Goal: Task Accomplishment & Management: Complete application form

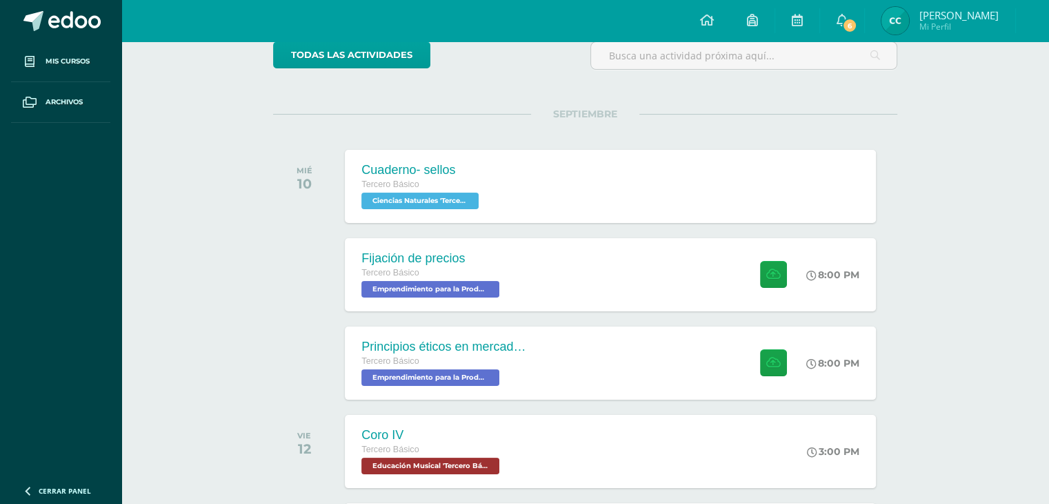
scroll to position [123, 0]
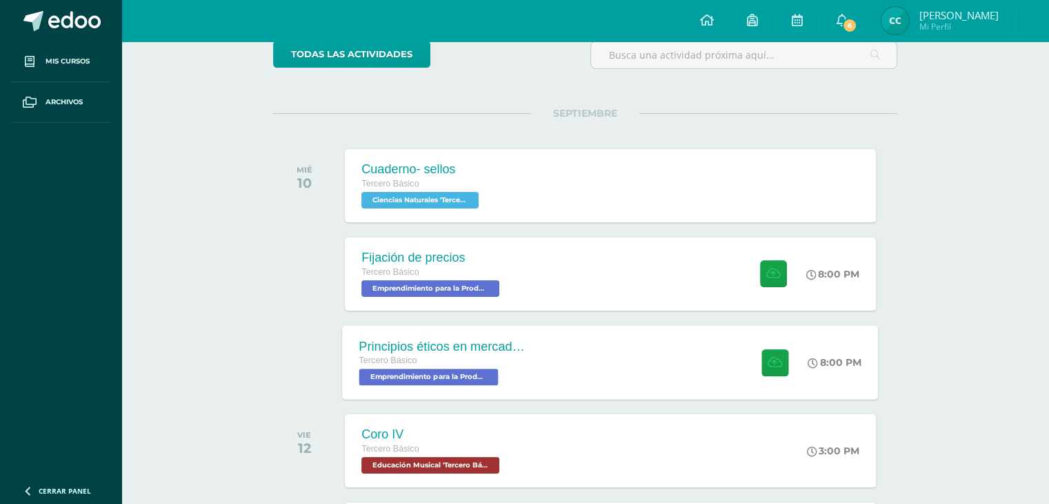
click at [515, 346] on div "Principios éticos en mercadotecnia y publicidad" at bounding box center [442, 346] width 167 height 14
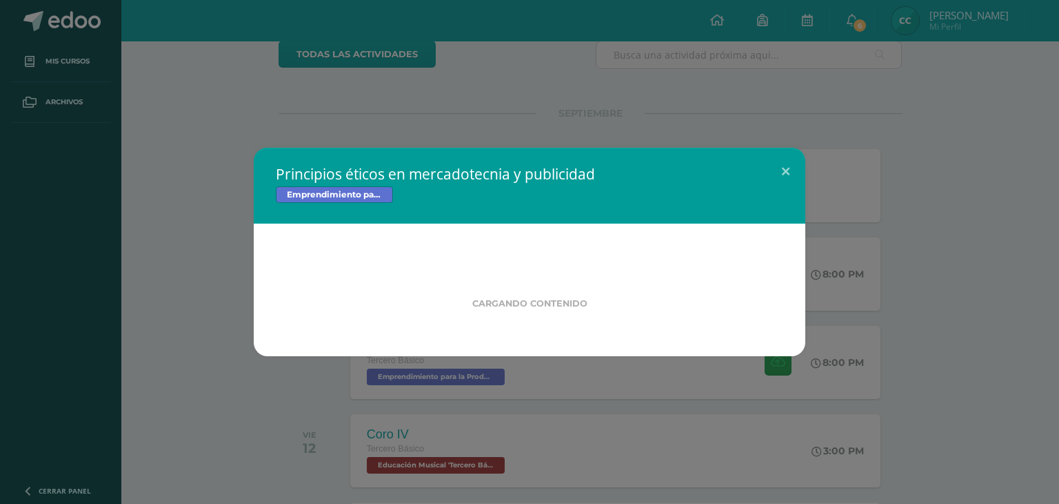
click at [229, 159] on div "Principios éticos en mercadotecnia y publicidad Emprendimiento para la Producti…" at bounding box center [530, 252] width 1048 height 208
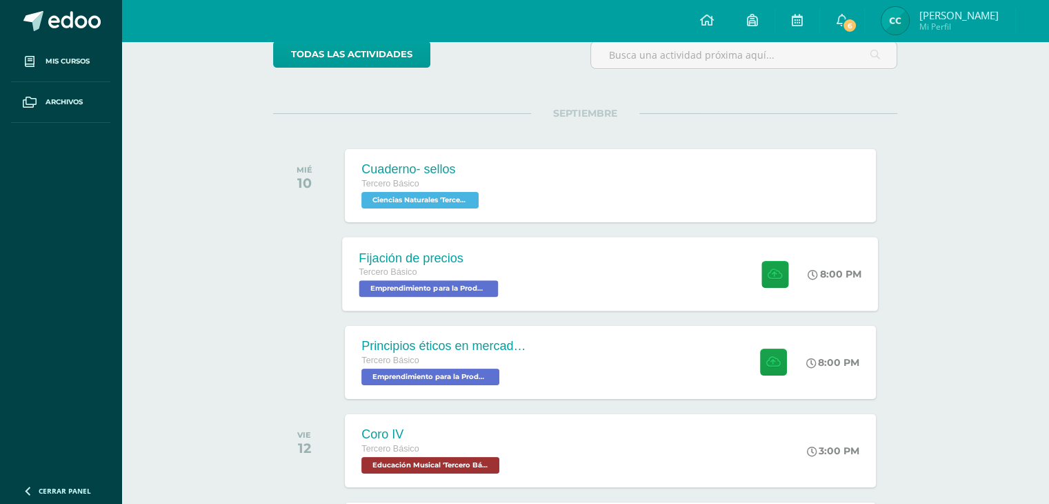
click at [431, 279] on div "Tercero Básico" at bounding box center [430, 272] width 143 height 15
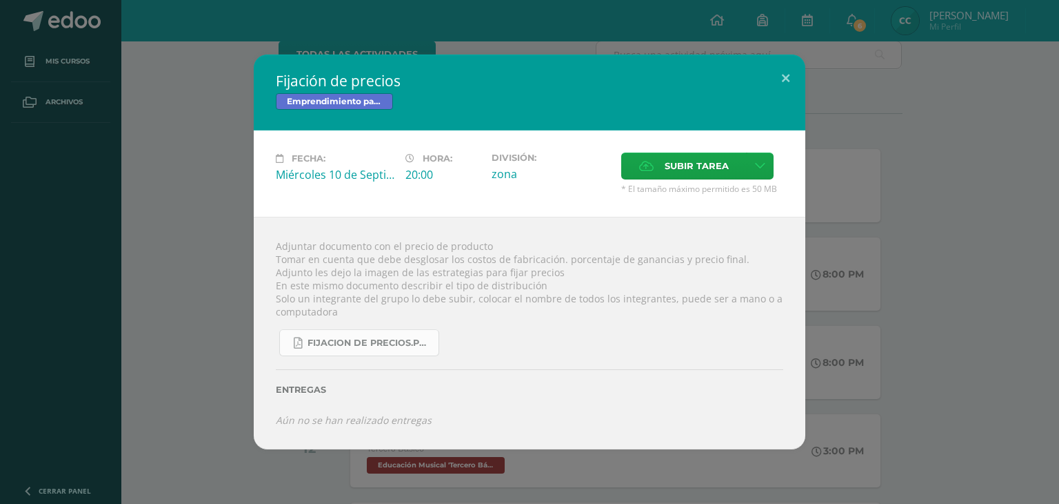
click at [398, 332] on link "fijacion de precios.pdf" at bounding box center [359, 342] width 160 height 27
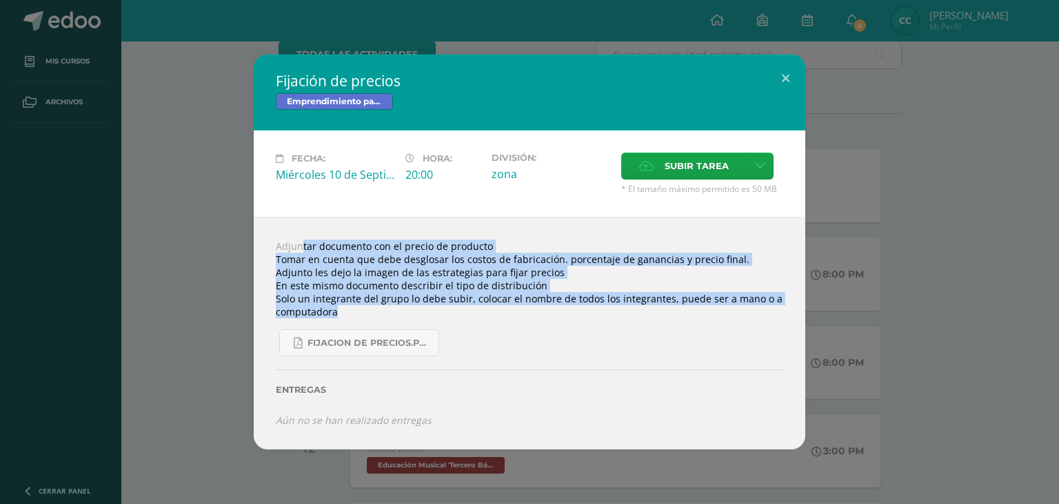
drag, startPoint x: 270, startPoint y: 230, endPoint x: 515, endPoint y: 308, distance: 257.8
click at [515, 308] on div "Adjuntar documento con el precio de producto Tomar en cuenta que debe desglosar…" at bounding box center [530, 333] width 552 height 232
copy div "Adjuntar documento con el precio de producto Tomar en cuenta que debe desglosar…"
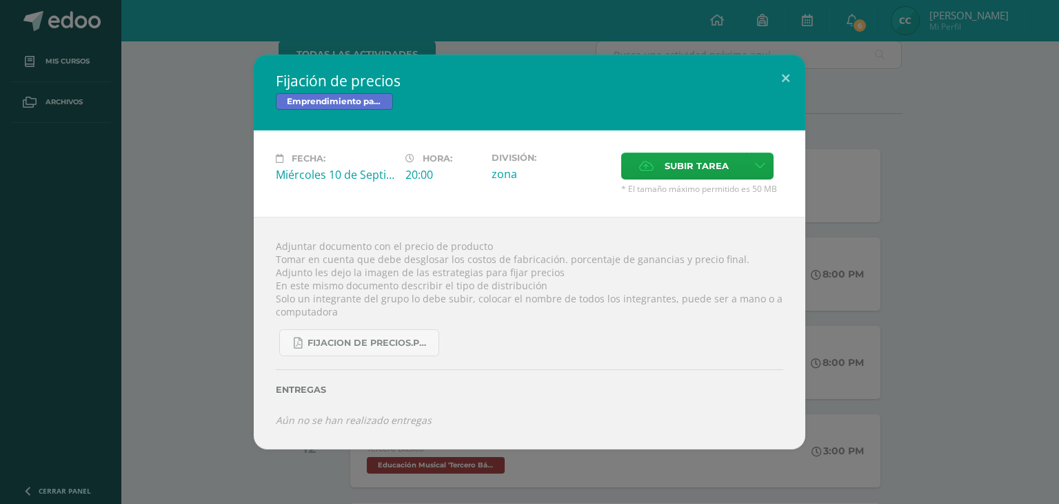
click at [569, 332] on div "fijacion de precios.pdf" at bounding box center [530, 337] width 508 height 38
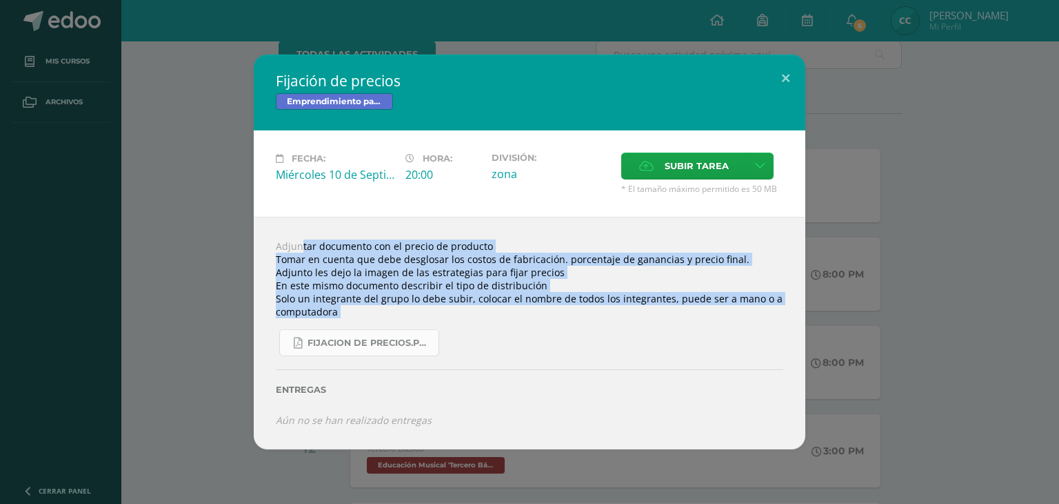
drag, startPoint x: 269, startPoint y: 240, endPoint x: 399, endPoint y: 338, distance: 162.5
click at [399, 338] on div "Adjuntar documento con el precio de producto Tomar en cuenta que debe desglosar…" at bounding box center [530, 333] width 552 height 232
copy div "Adjuntar documento con el precio de producto Tomar en cuenta que debe desglosar…"
click at [477, 336] on div "fijacion de precios.pdf" at bounding box center [530, 337] width 508 height 38
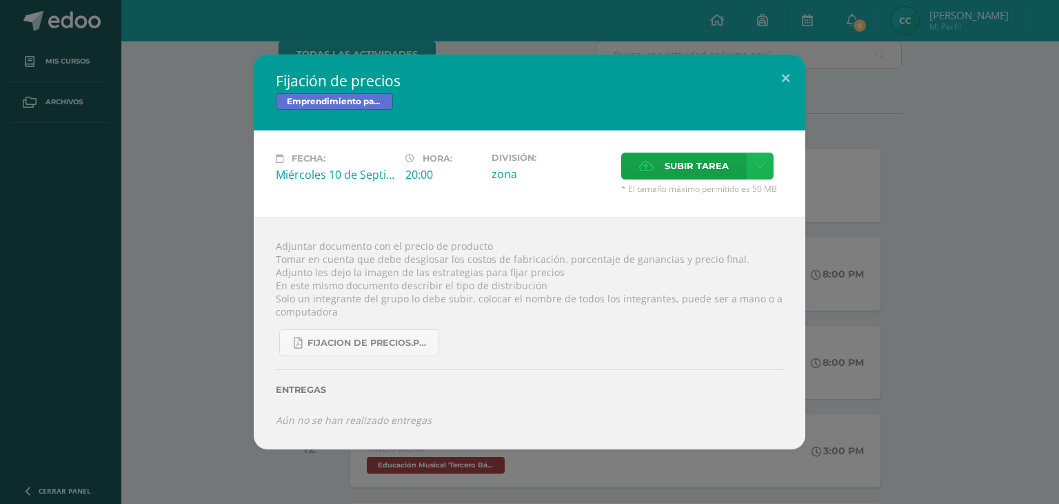
click at [750, 165] on link at bounding box center [760, 165] width 27 height 27
click at [707, 166] on span "Subir tarea" at bounding box center [697, 166] width 64 height 26
click at [0, 0] on input "Subir tarea" at bounding box center [0, 0] width 0 height 0
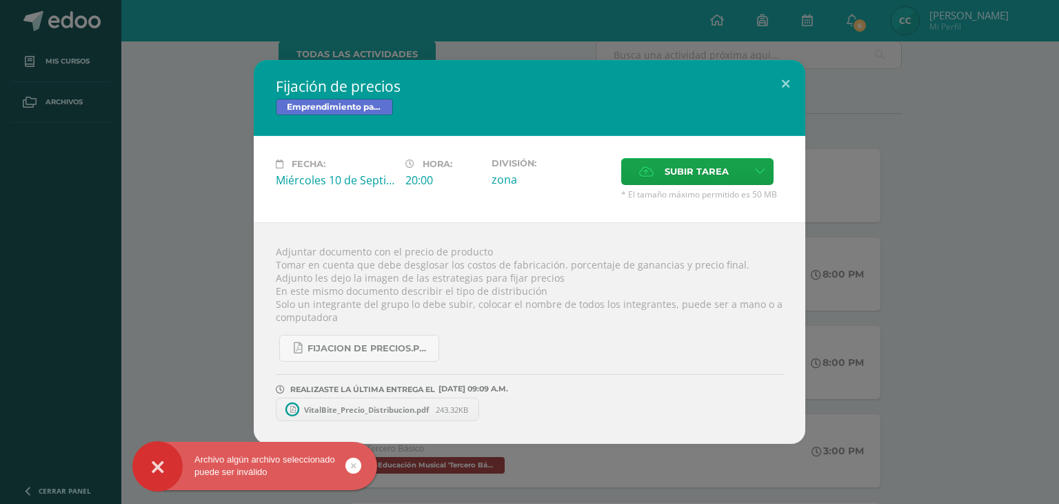
click at [355, 463] on icon at bounding box center [354, 465] width 6 height 16
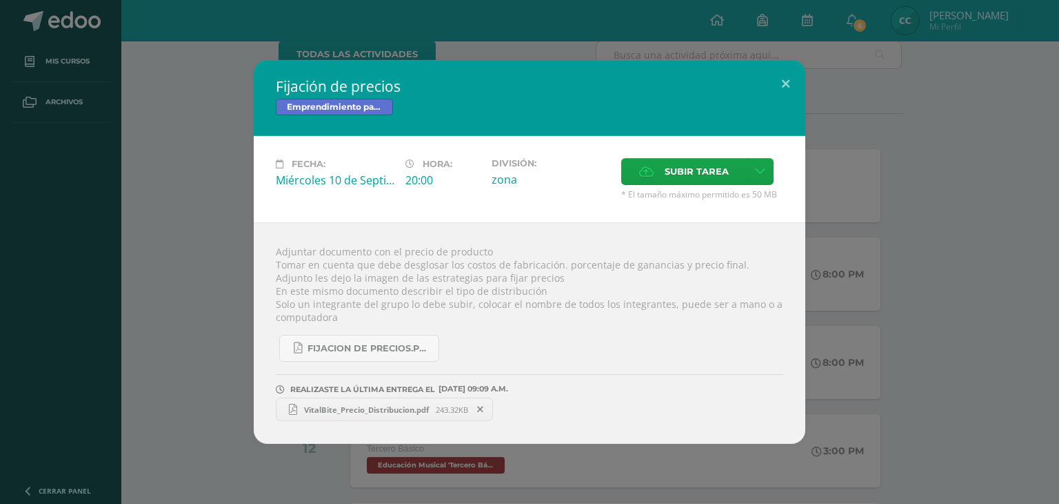
click at [162, 301] on div "Fijación de precios Emprendimiento para la Productividad Fecha: Miércoles 10 de…" at bounding box center [530, 251] width 1048 height 383
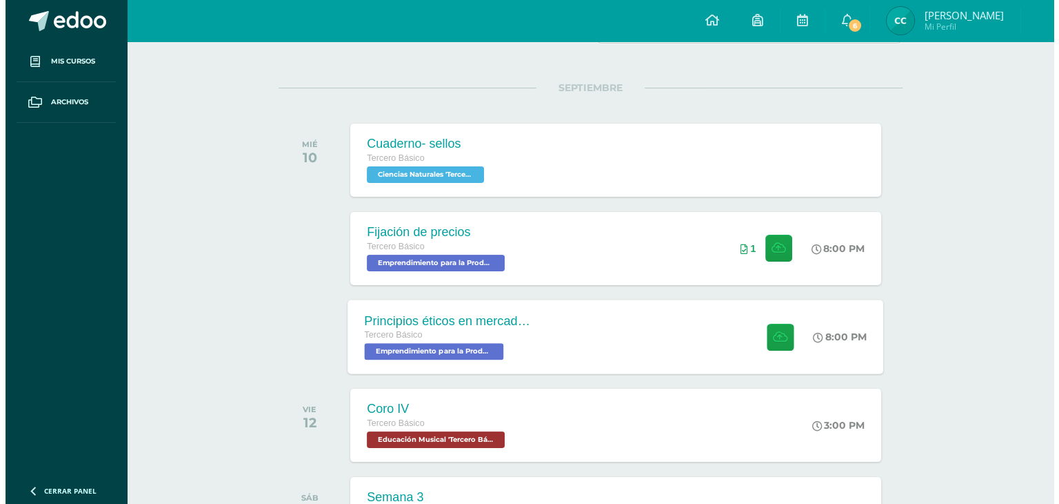
scroll to position [149, 0]
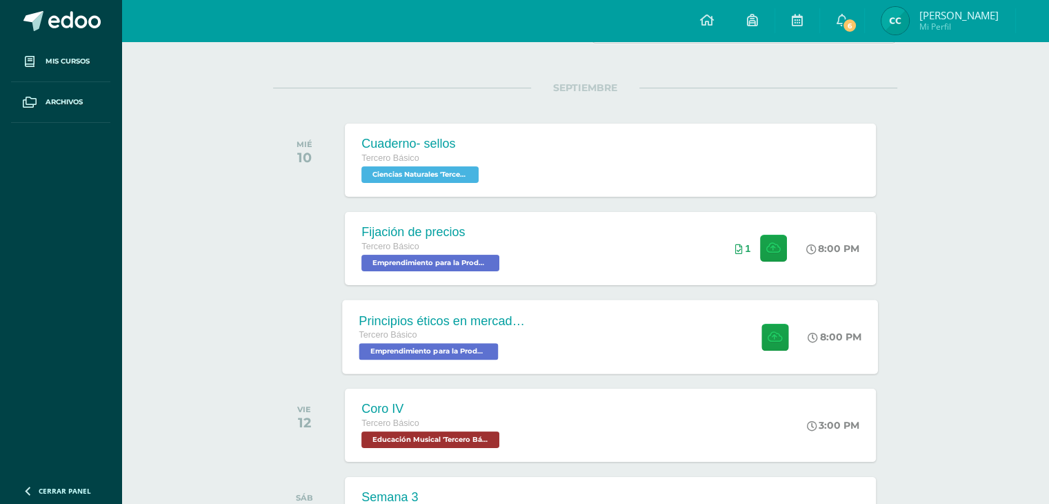
click at [612, 331] on div "Principios éticos en mercadotecnia y publicidad Tercero Básico Emprendimiento p…" at bounding box center [611, 336] width 536 height 74
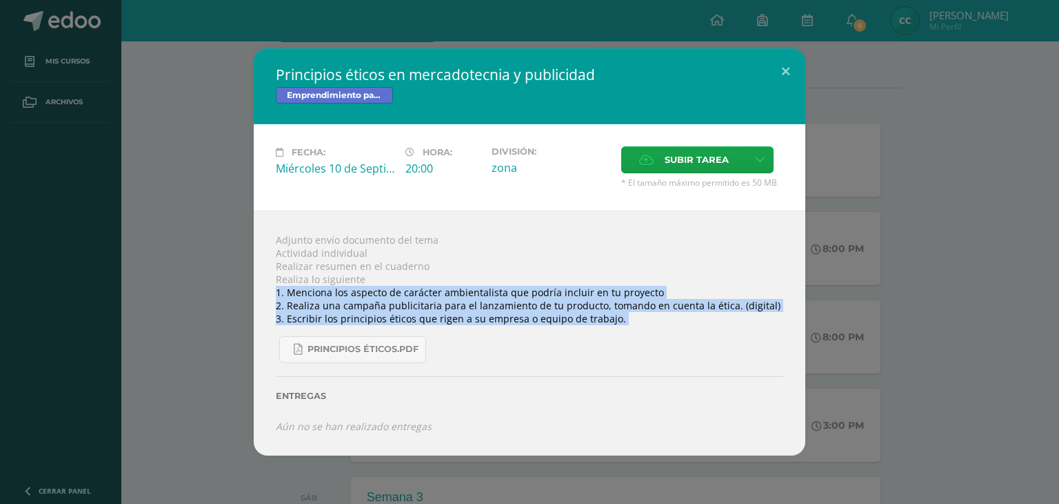
drag, startPoint x: 277, startPoint y: 290, endPoint x: 612, endPoint y: 328, distance: 338.0
click at [612, 328] on div "Adjunto envío documento del tema Actividad individual Realizar resumen en el cu…" at bounding box center [530, 332] width 552 height 245
copy div "1. Menciona los aspecto de carácter ambientalista que podría incluir en tu proy…"
click at [367, 352] on span "Principios éticos.pdf" at bounding box center [363, 348] width 111 height 11
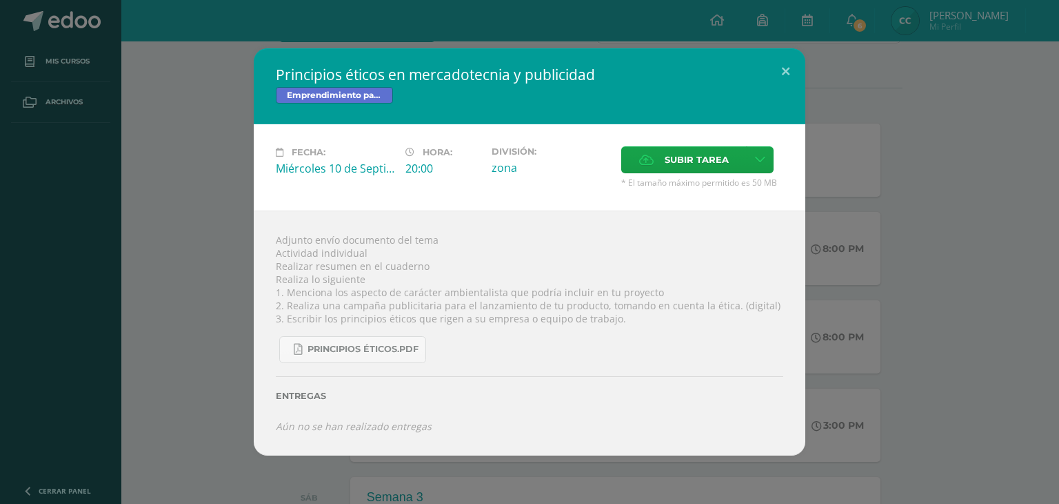
click at [552, 251] on div "Adjunto envío documento del tema Actividad individual Realizar resumen en el cu…" at bounding box center [530, 332] width 552 height 245
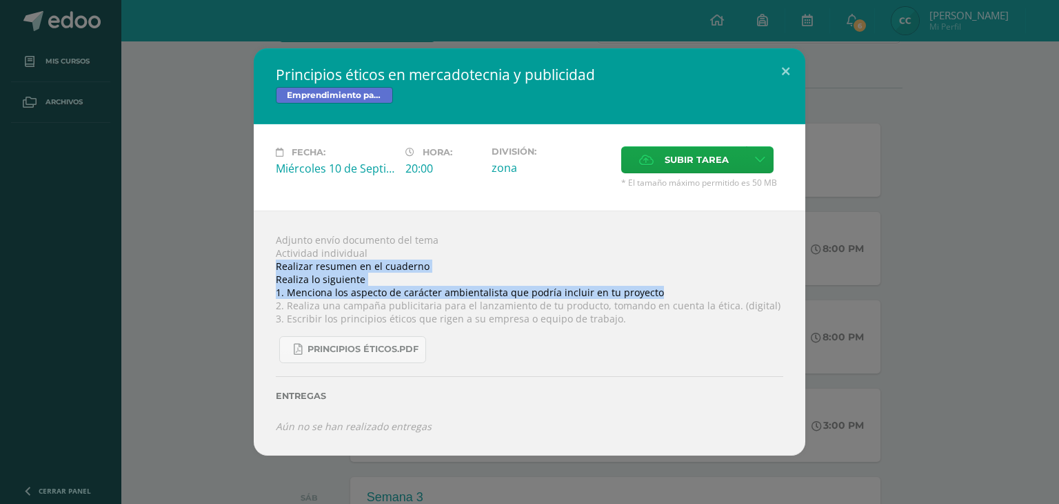
drag, startPoint x: 271, startPoint y: 263, endPoint x: 652, endPoint y: 293, distance: 381.9
click at [652, 293] on div "Adjunto envío documento del tema Actividad individual Realizar resumen en el cu…" at bounding box center [530, 332] width 552 height 245
copy div "Realizar resumen en el cuaderno Realiza lo siguiente 1. Menciona los aspecto de…"
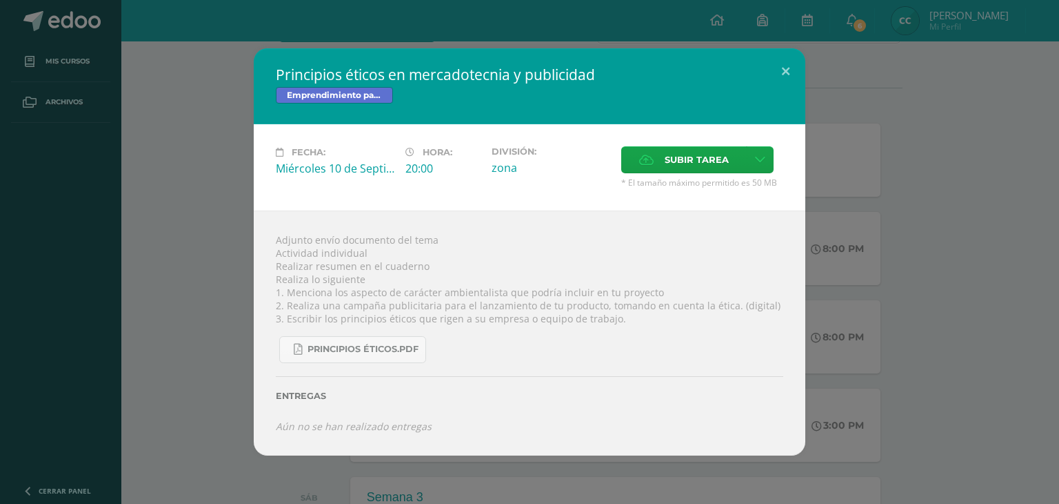
click at [508, 211] on div "Adjunto envío documento del tema Actividad individual Realizar resumen en el cu…" at bounding box center [530, 332] width 552 height 245
drag, startPoint x: 272, startPoint y: 68, endPoint x: 419, endPoint y: 85, distance: 147.8
click at [419, 85] on div "Principios éticos en mercadotecnia y publicidad Emprendimiento para la Producti…" at bounding box center [530, 86] width 552 height 76
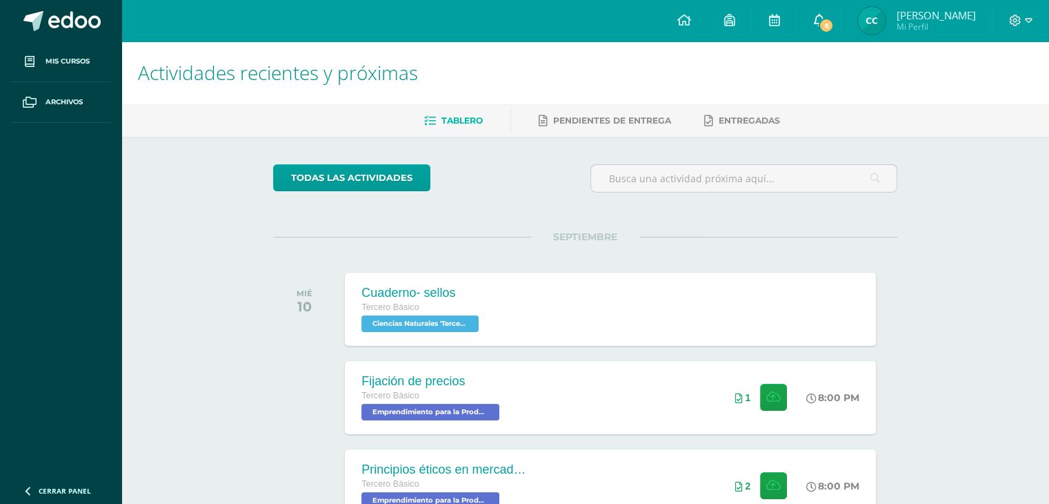
click at [839, 16] on link "6" at bounding box center [819, 20] width 44 height 41
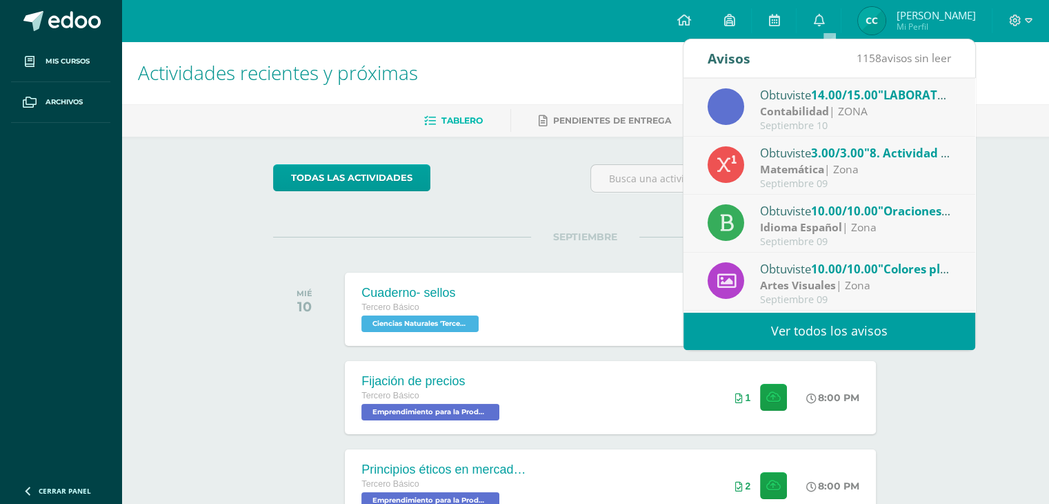
scroll to position [59, 0]
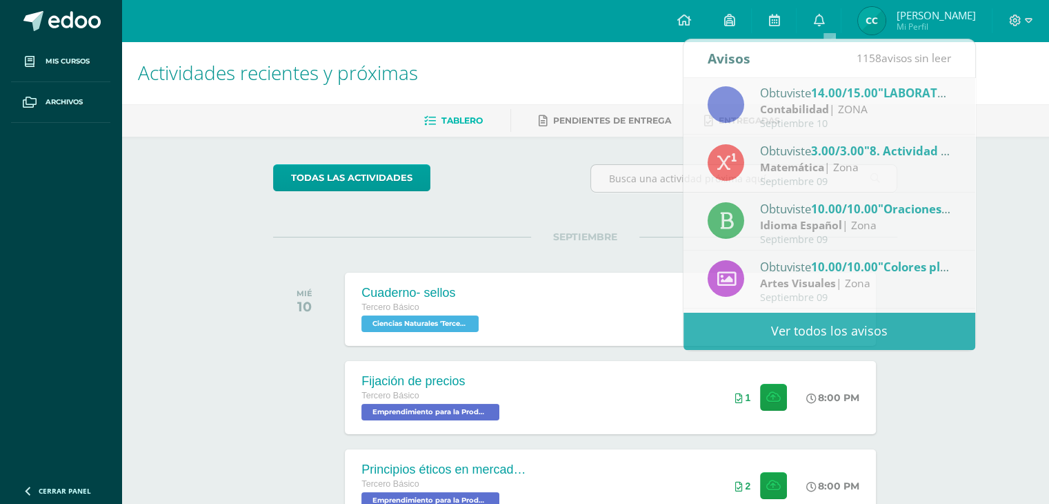
click at [280, 373] on div at bounding box center [308, 397] width 70 height 73
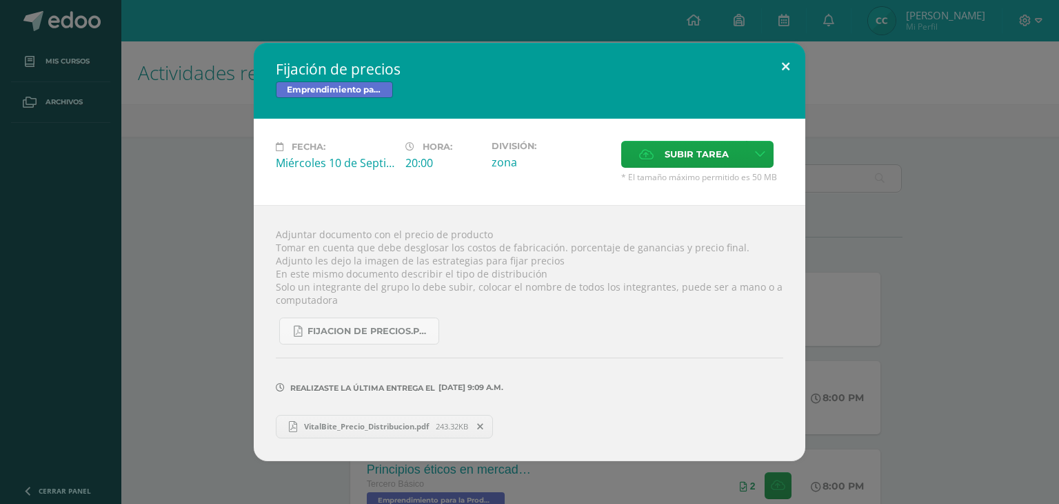
click at [792, 61] on button at bounding box center [785, 66] width 39 height 47
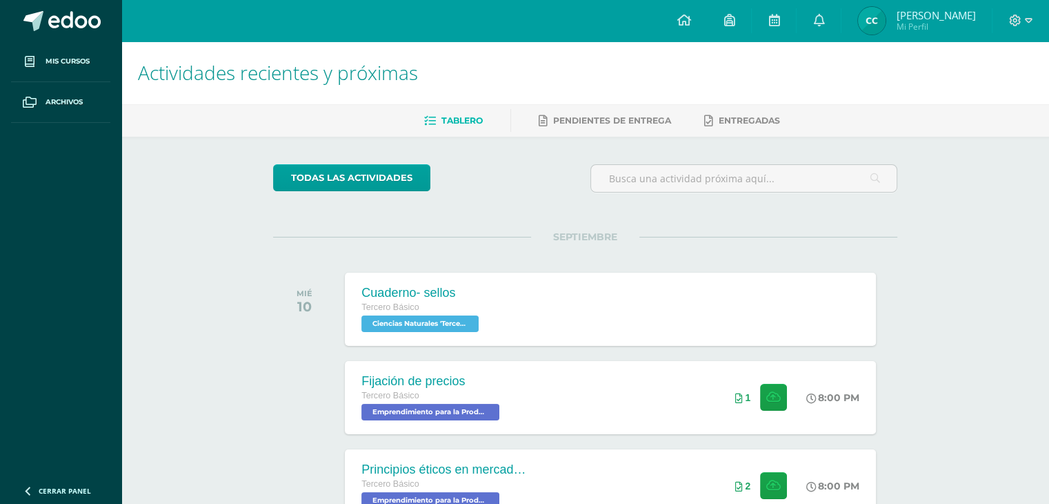
click at [198, 91] on h1 "Actividades recientes y próximas" at bounding box center [585, 72] width 895 height 63
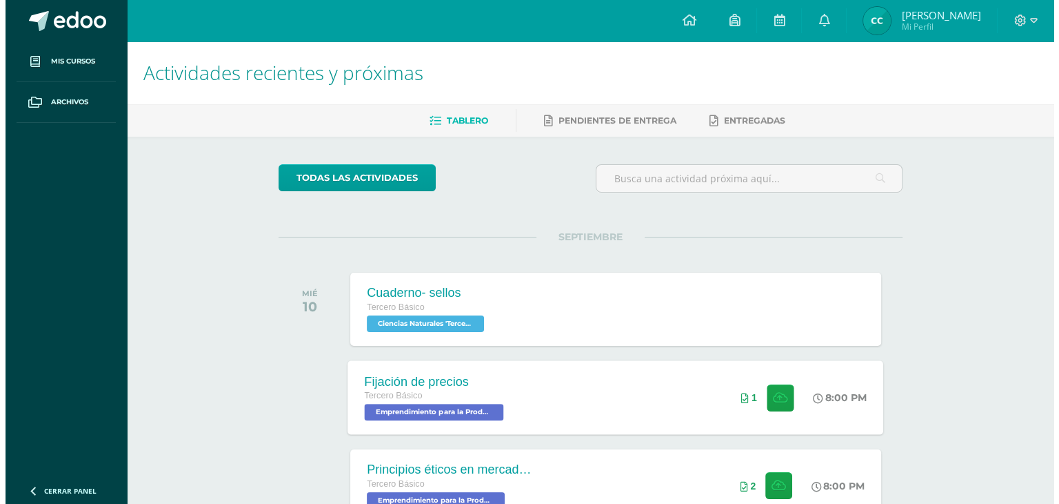
scroll to position [102, 0]
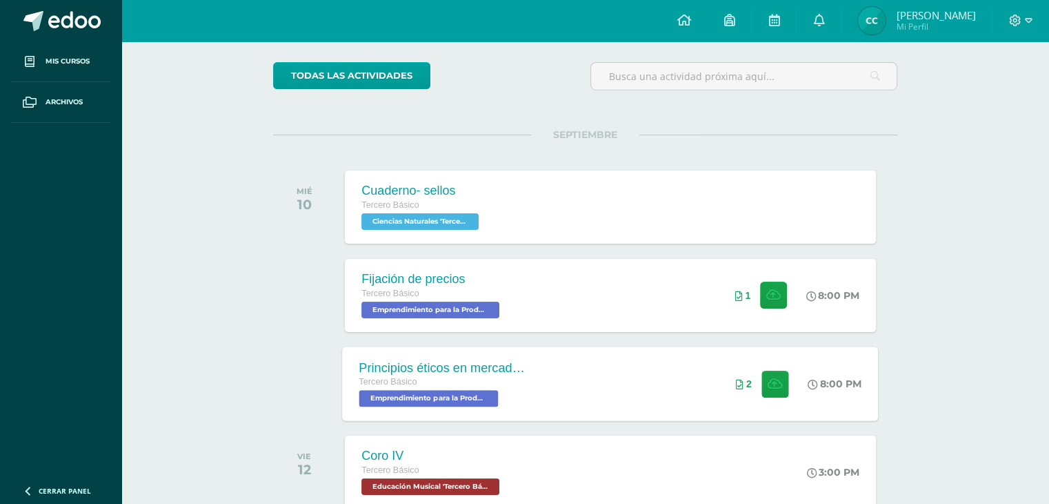
click at [629, 384] on div "Principios éticos en mercadotecnia y publicidad Tercero Básico Emprendimiento p…" at bounding box center [611, 383] width 536 height 74
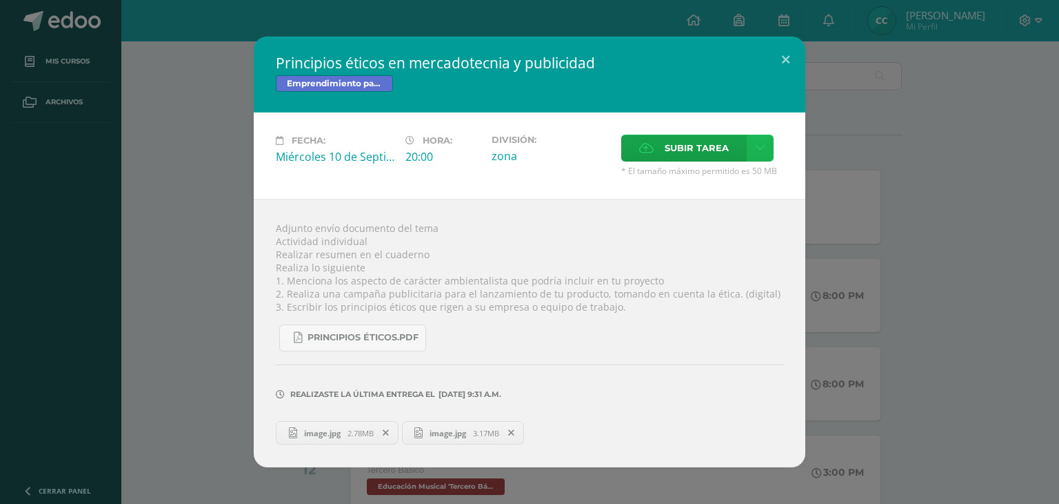
click at [753, 150] on link at bounding box center [760, 147] width 27 height 27
click at [707, 179] on span "Subir enlace" at bounding box center [701, 178] width 58 height 13
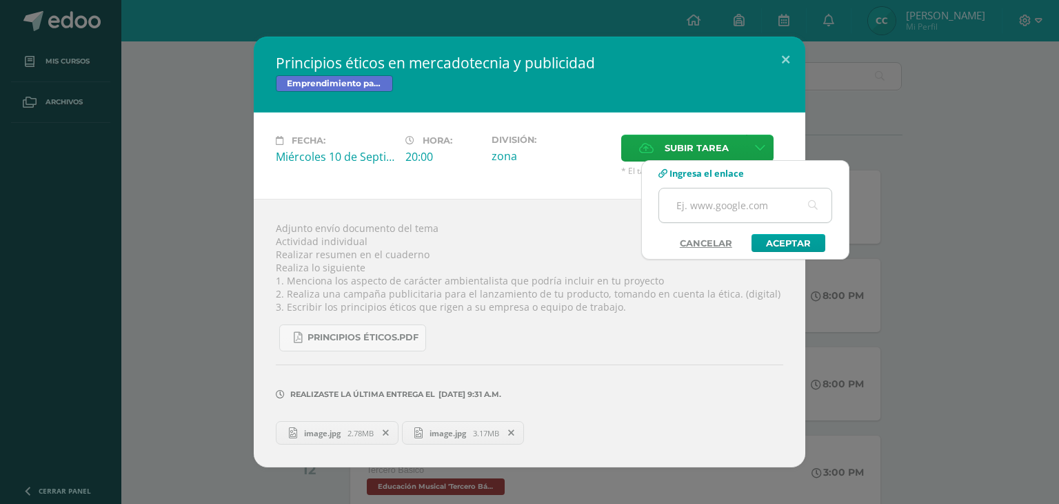
paste input "https://www.canva.com/design/DAGyl0ep2Ng/rhPR3_ZJz9jwnCn9lsphfA/edit?utm_conten…"
click at [797, 245] on link "Aceptar" at bounding box center [789, 243] width 74 height 18
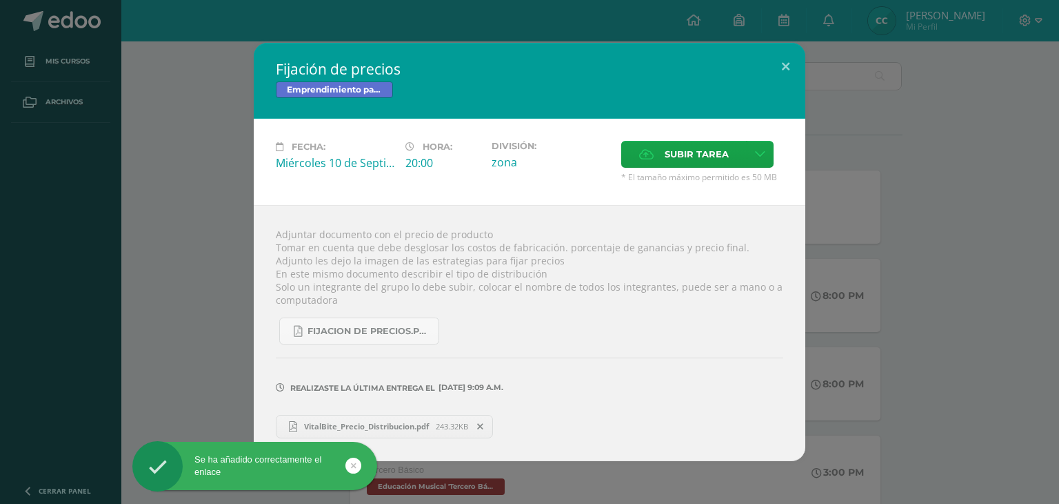
click at [140, 257] on div "Fijación de precios Emprendimiento para la Productividad Fecha: Miércoles 10 de…" at bounding box center [530, 251] width 1048 height 417
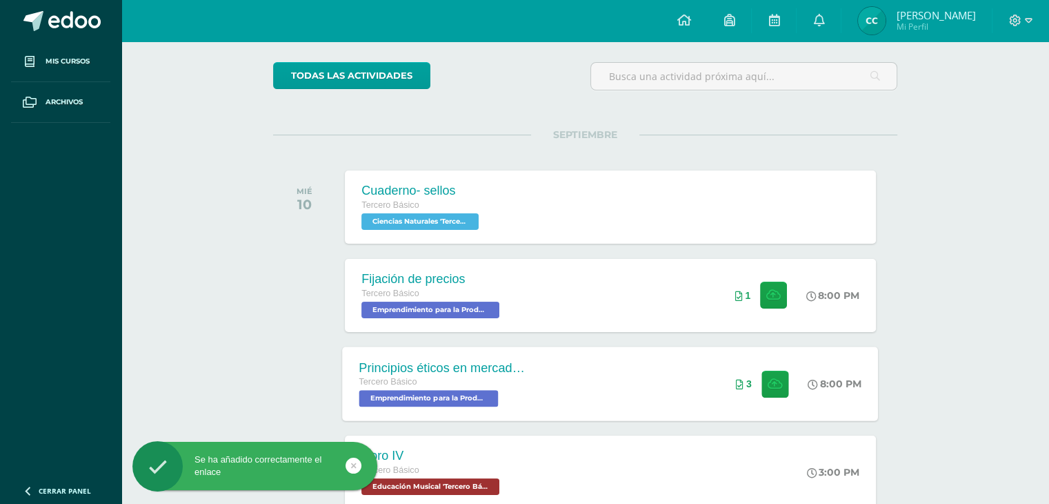
click at [593, 395] on div "Principios éticos en mercadotecnia y publicidad Tercero Básico Emprendimiento p…" at bounding box center [611, 383] width 536 height 74
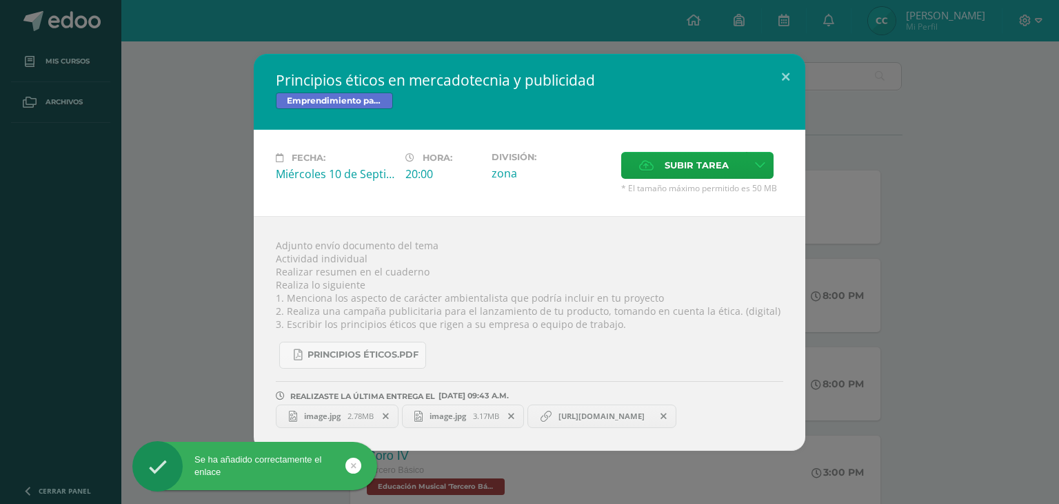
click at [628, 417] on span "https://www.canva.com/design/DAGyl0ep2Ng/rhPR3_ZJz9jwnCn9lsphfA/edit?utm_conten…" at bounding box center [602, 415] width 100 height 11
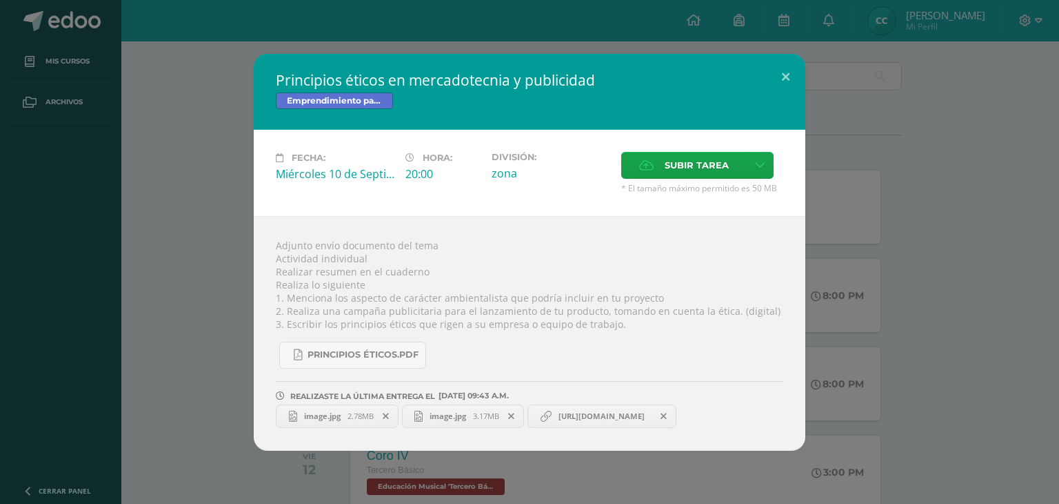
click at [592, 419] on span "https://www.canva.com/design/DAGyl0ep2Ng/rhPR3_ZJz9jwnCn9lsphfA/edit?utm_conten…" at bounding box center [602, 415] width 100 height 11
click at [555, 415] on span "https://www.canva.com/design/DAGyl0ep2Ng/rhPR3_ZJz9jwnCn9lsphfA/edit?utm_conten…" at bounding box center [602, 415] width 100 height 11
click at [676, 415] on span at bounding box center [663, 415] width 23 height 15
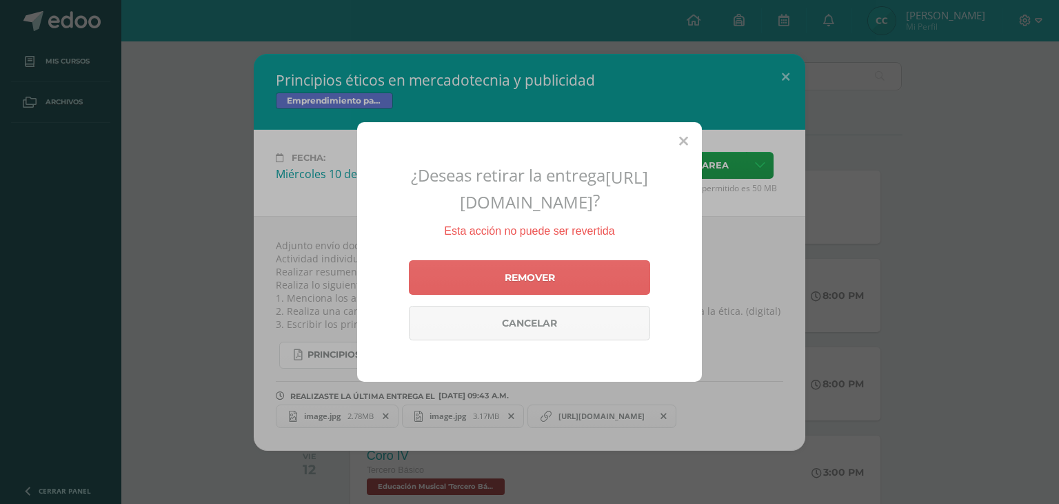
click at [692, 133] on div "¿Deseas retirar la entrega https://www.canva.com/design/DAGyl0ep2Ng/rhPR3_ZJz9j…" at bounding box center [529, 251] width 345 height 259
click at [691, 133] on div "¿Deseas retirar la entrega https://www.canva.com/design/DAGyl0ep2Ng/rhPR3_ZJz9j…" at bounding box center [529, 251] width 345 height 259
click at [683, 134] on icon at bounding box center [683, 141] width 9 height 14
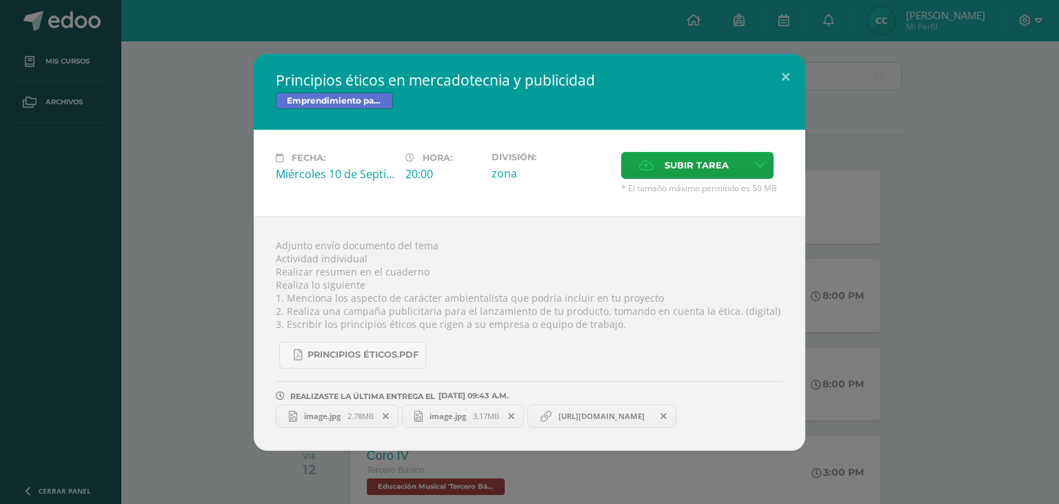
click at [667, 415] on icon at bounding box center [664, 416] width 6 height 10
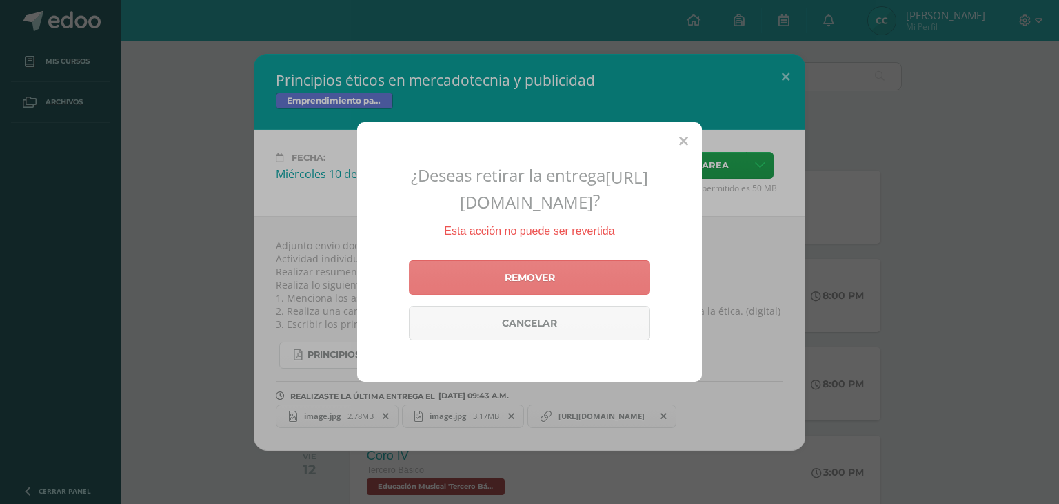
click at [588, 278] on link "Remover" at bounding box center [529, 277] width 241 height 34
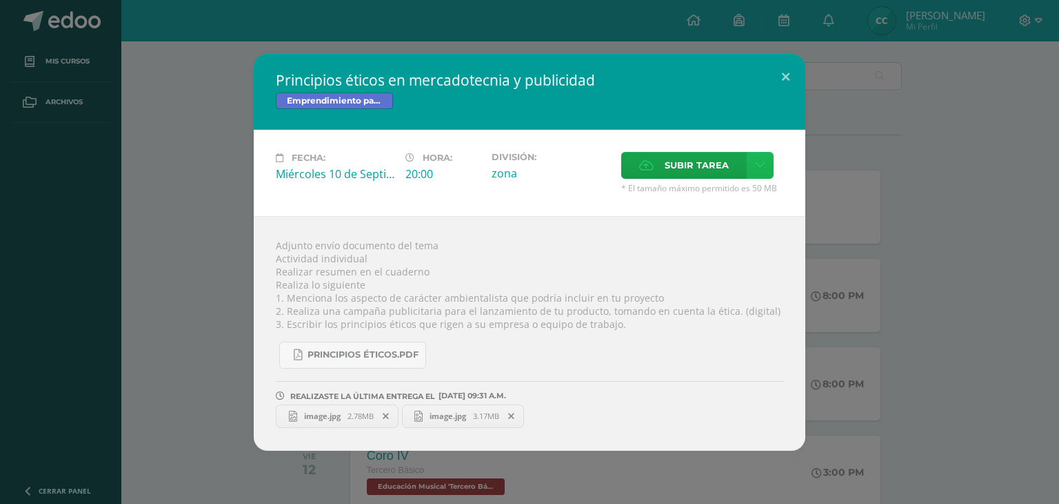
click at [762, 169] on icon at bounding box center [760, 165] width 10 height 12
click at [713, 195] on span "Subir enlace" at bounding box center [701, 195] width 58 height 13
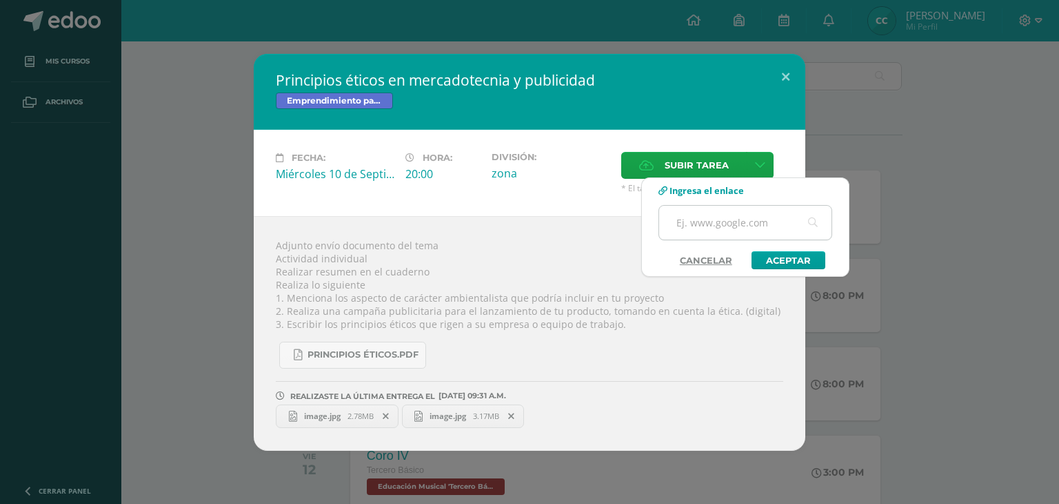
drag, startPoint x: 713, startPoint y: 195, endPoint x: 688, endPoint y: 228, distance: 41.8
click at [688, 228] on input "text" at bounding box center [745, 223] width 172 height 34
paste input "https://www.canva.com/design/DAGyl0ep2Ng/rhPR3_ZJz9jwnCn9lsphfA/edit?utm_conten…"
type input "https://www.canva.com/design/DAGyl0ep2Ng/rhPR3_ZJz9jwnCn9lsphfA/edit?utm_conten…"
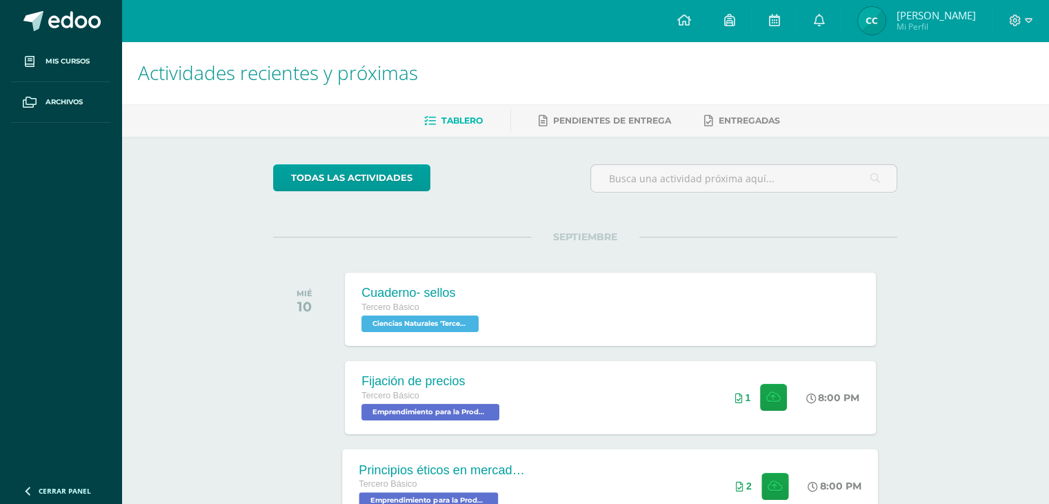
click at [654, 468] on div "Principios éticos en mercadotecnia y publicidad Tercero Básico Emprendimiento p…" at bounding box center [611, 485] width 536 height 74
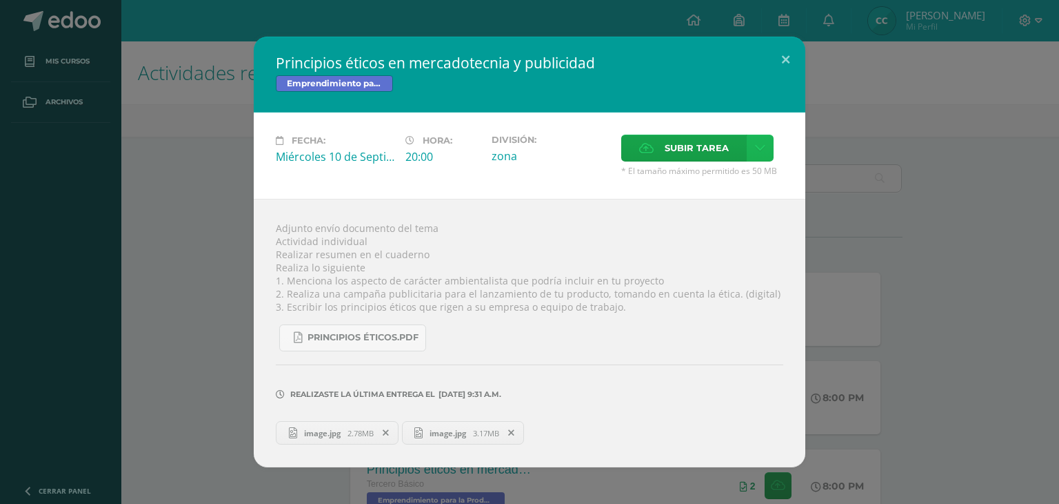
click at [747, 151] on link at bounding box center [760, 147] width 27 height 27
click at [719, 173] on span "Subir enlace" at bounding box center [701, 178] width 58 height 13
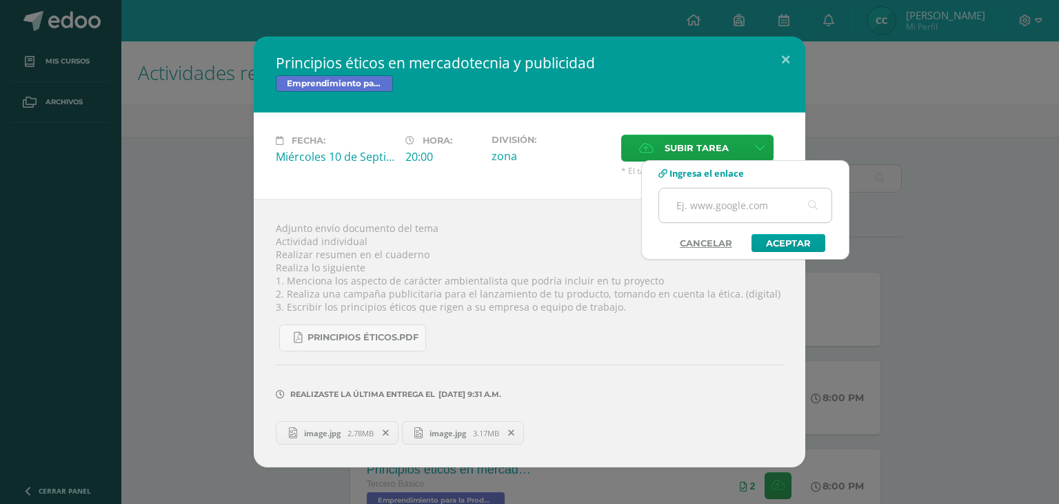
paste input "[URL][DOMAIN_NAME]"
type input "https://www.canva.com/design/DAGyl0ep2Ng/rhPR3_ZJz9jwnCn9lsphfA/edit?utm_conten…"
click at [803, 247] on link "Aceptar" at bounding box center [789, 243] width 74 height 18
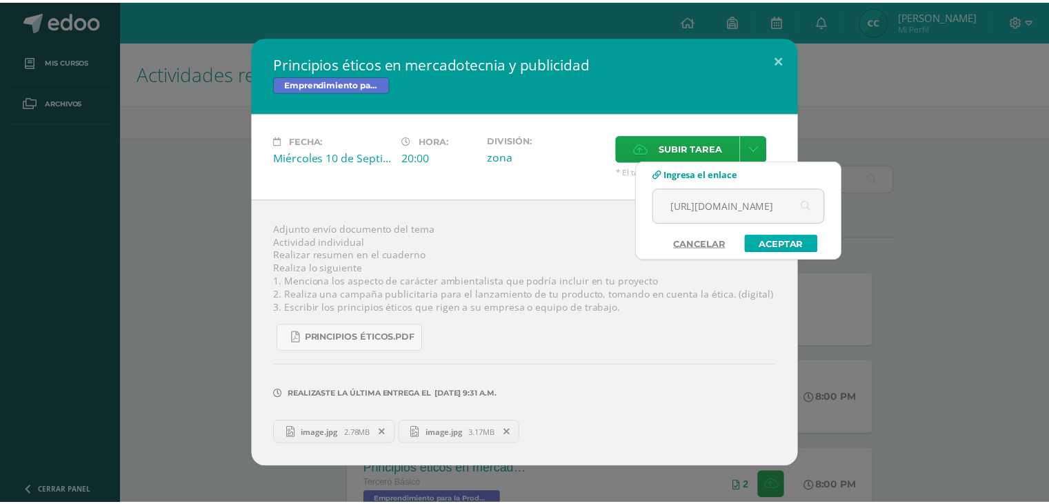
scroll to position [0, 0]
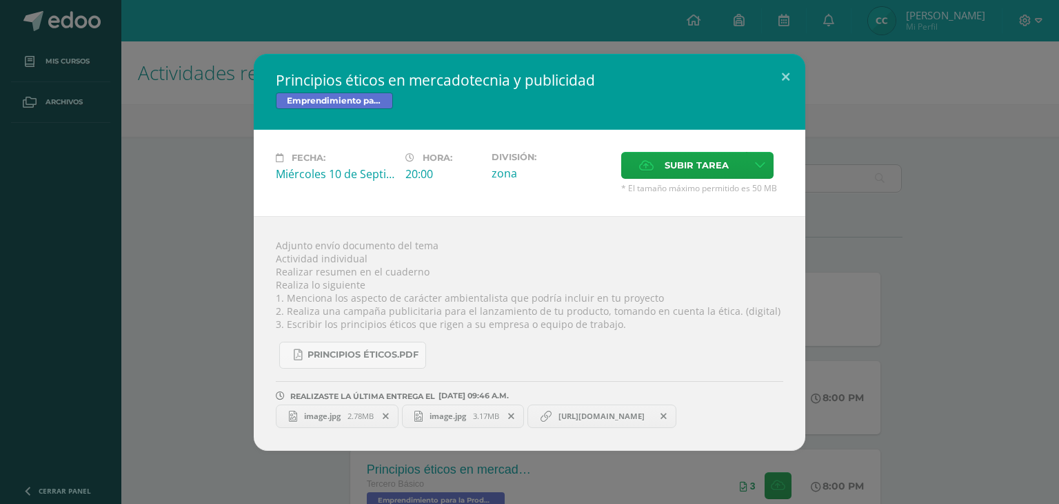
click at [870, 107] on div "Principios éticos en mercadotecnia y publicidad Emprendimiento para la Producti…" at bounding box center [530, 252] width 1048 height 397
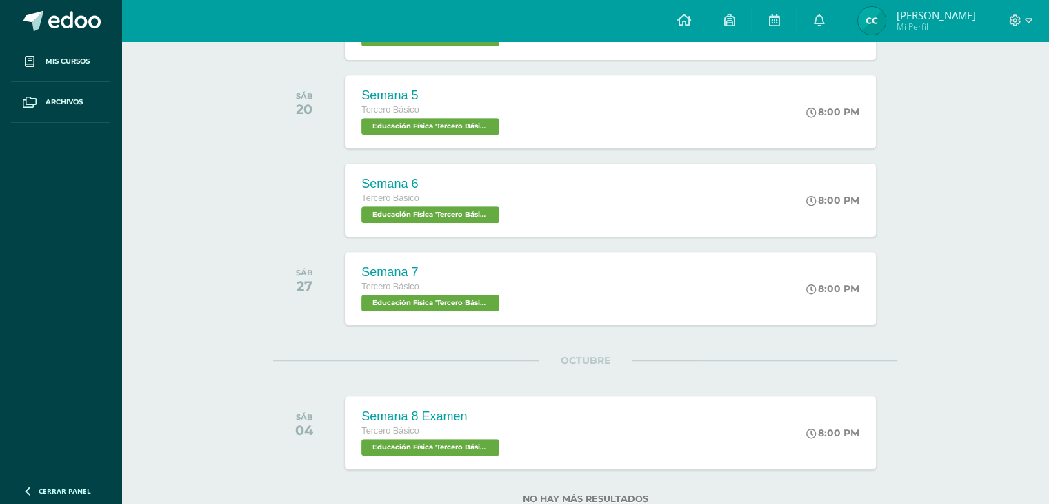
scroll to position [770, 0]
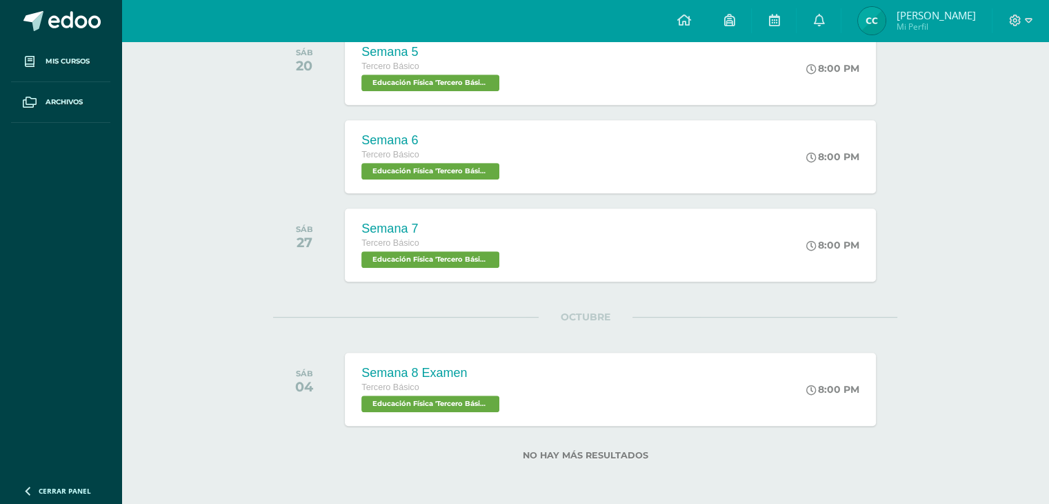
drag, startPoint x: 231, startPoint y: 109, endPoint x: 132, endPoint y: 176, distance: 119.2
